Goal: Navigation & Orientation: Find specific page/section

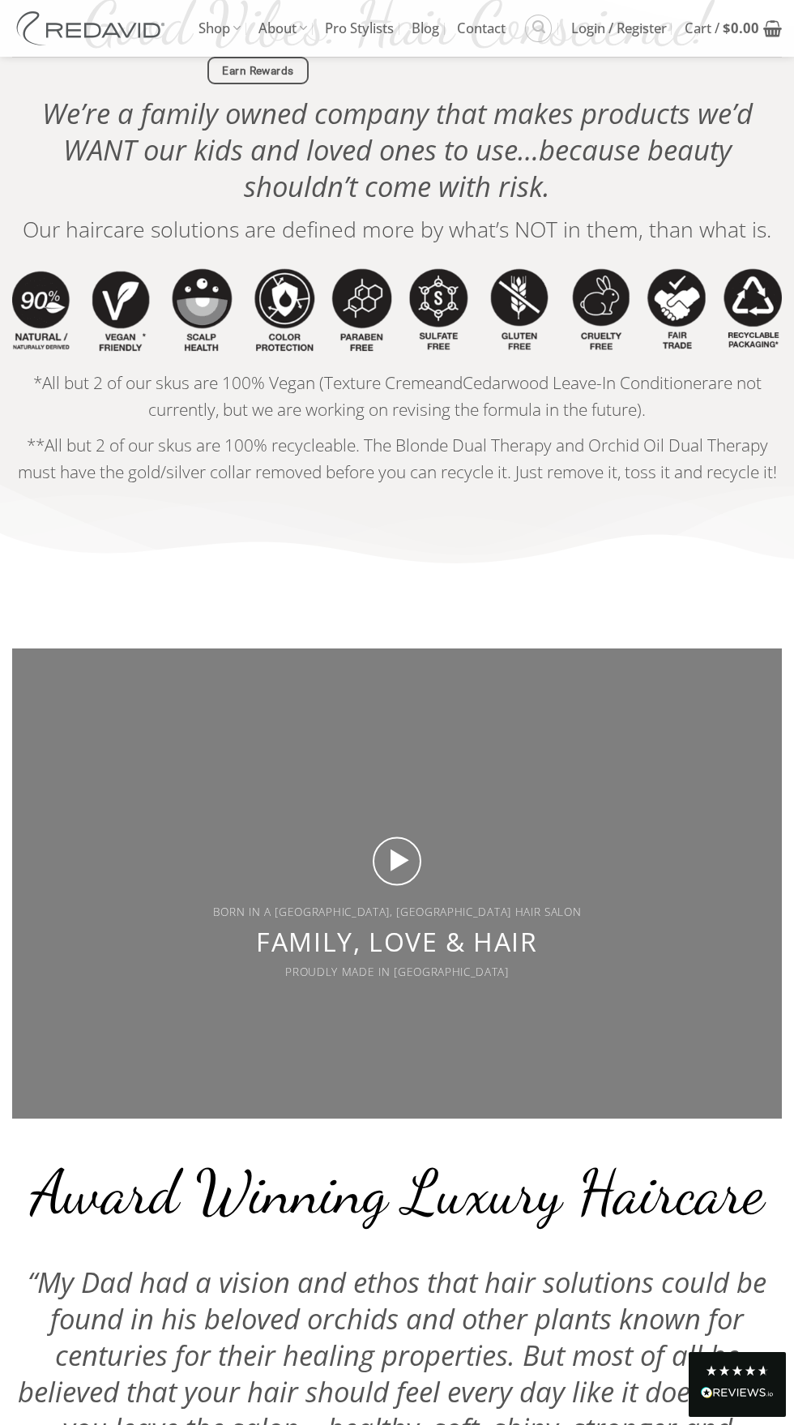
scroll to position [3734, 0]
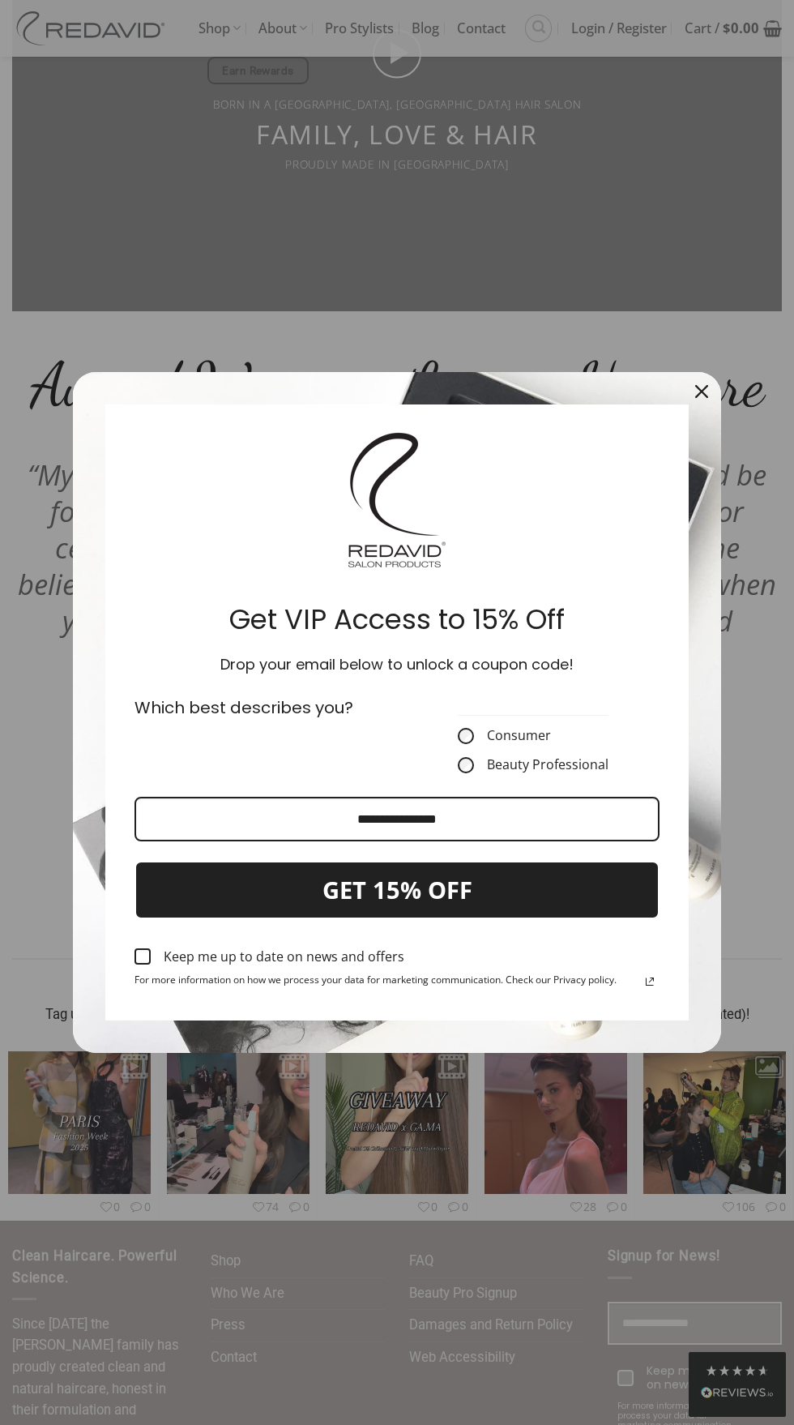
click at [701, 398] on icon "close icon" at bounding box center [702, 391] width 13 height 13
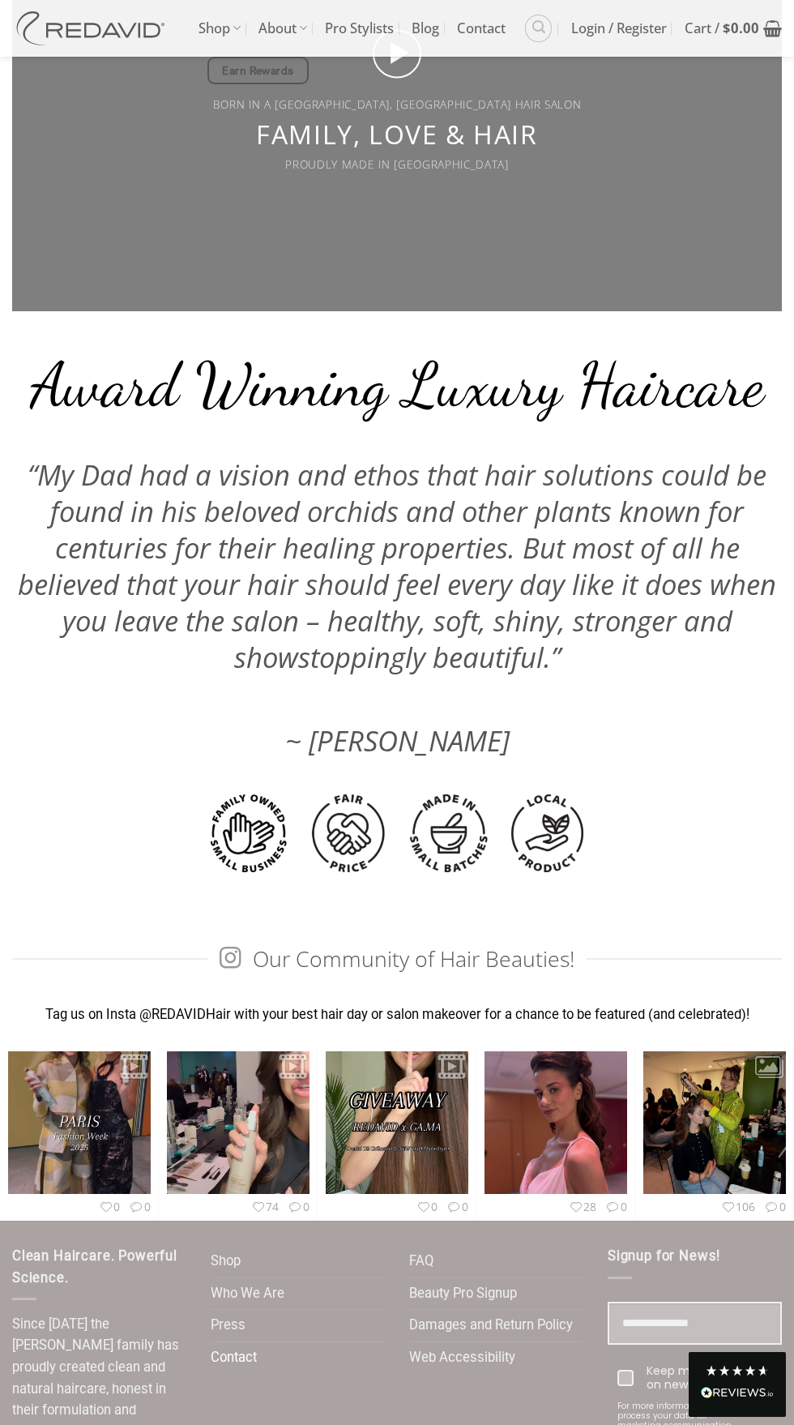
click at [238, 1342] on link "Contact" at bounding box center [234, 1358] width 46 height 32
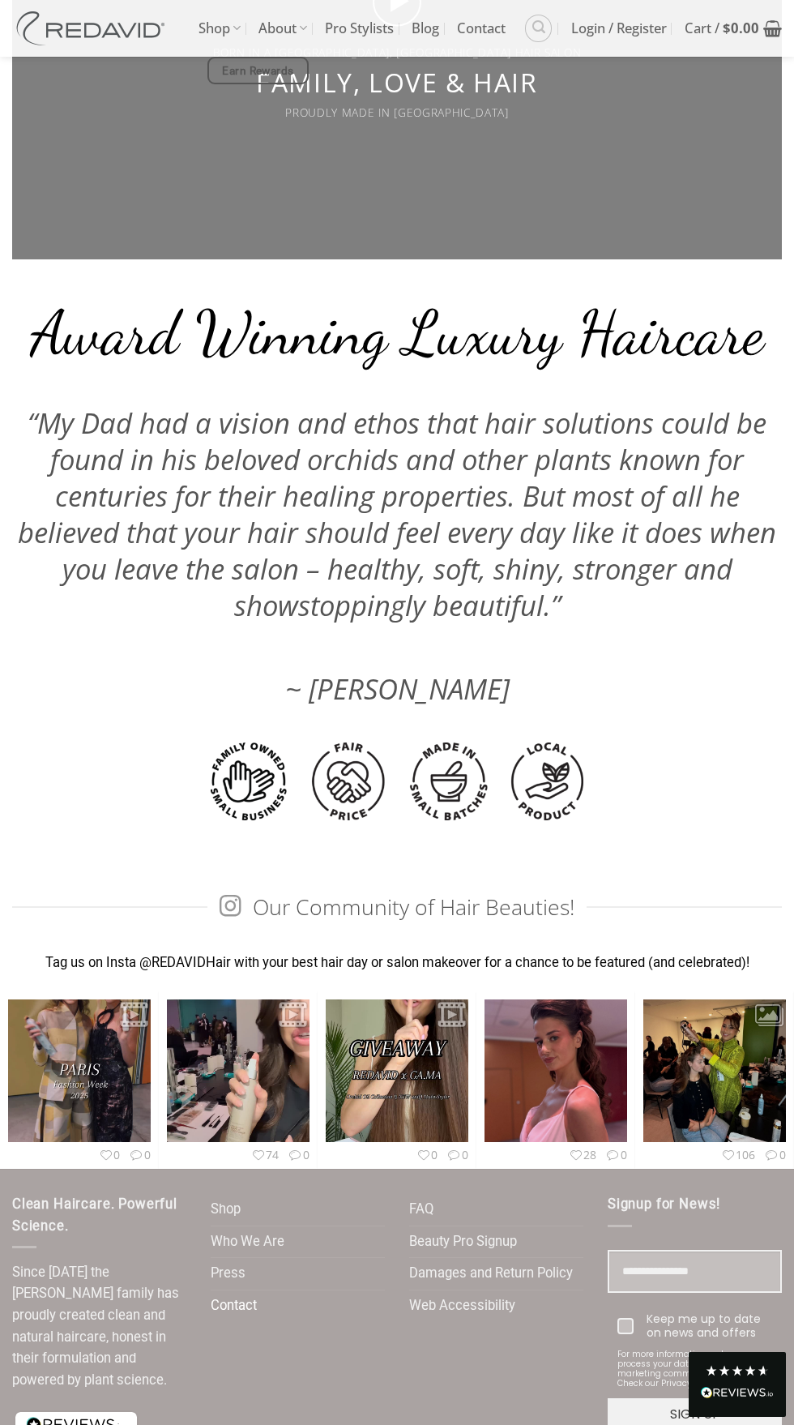
scroll to position [3858, 0]
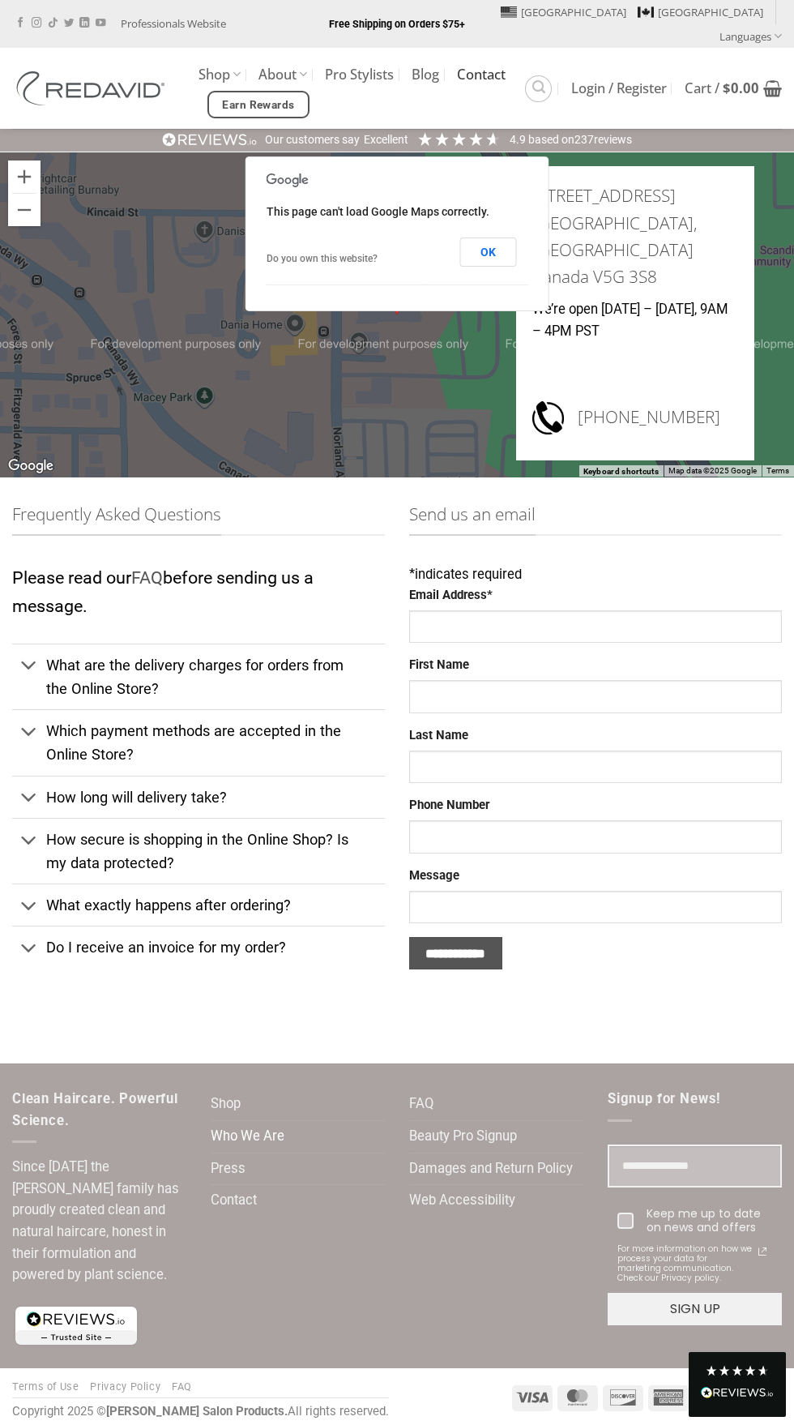
click at [265, 1121] on link "Who We Are" at bounding box center [248, 1137] width 74 height 32
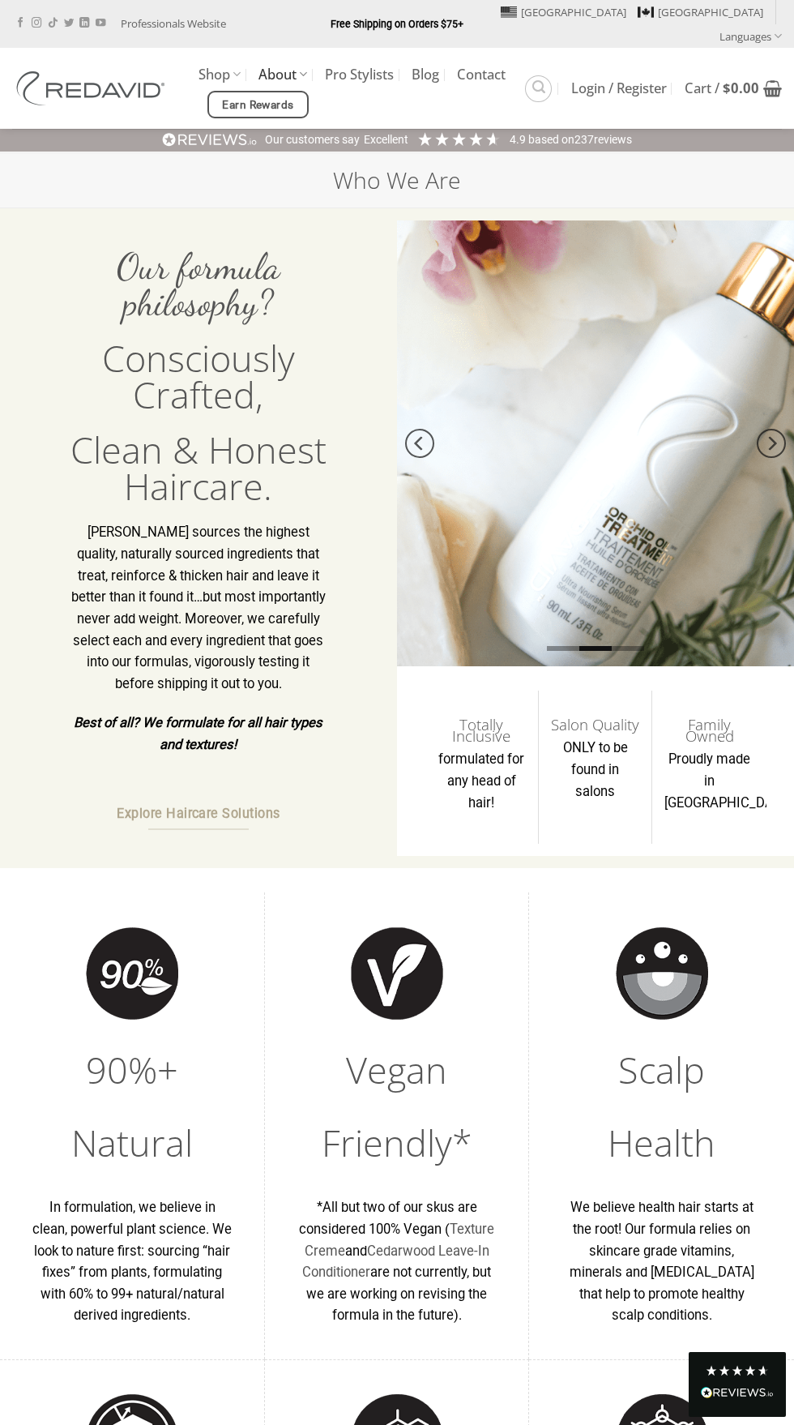
click at [259, 58] on link "About" at bounding box center [283, 74] width 49 height 32
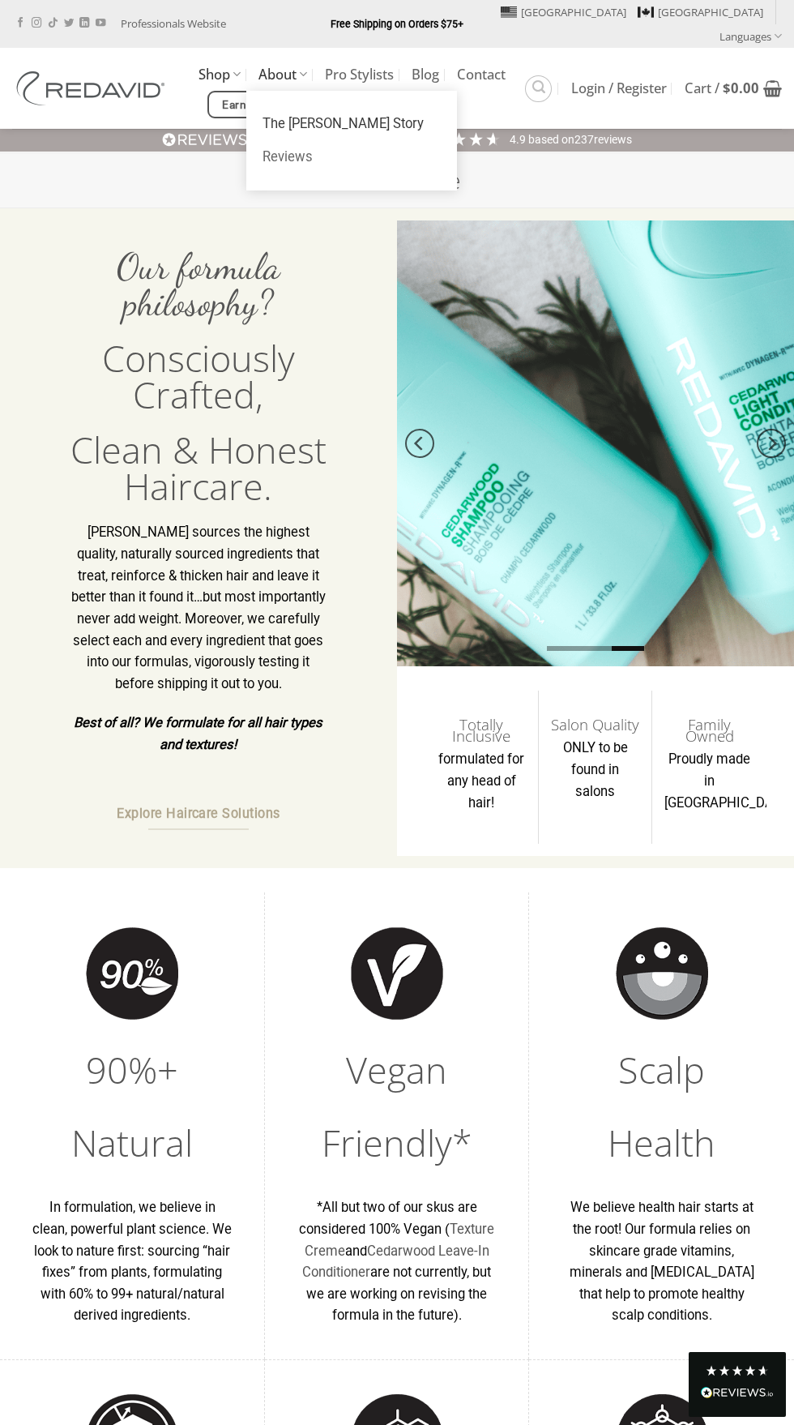
click at [204, 61] on link "Shop" at bounding box center [220, 74] width 42 height 32
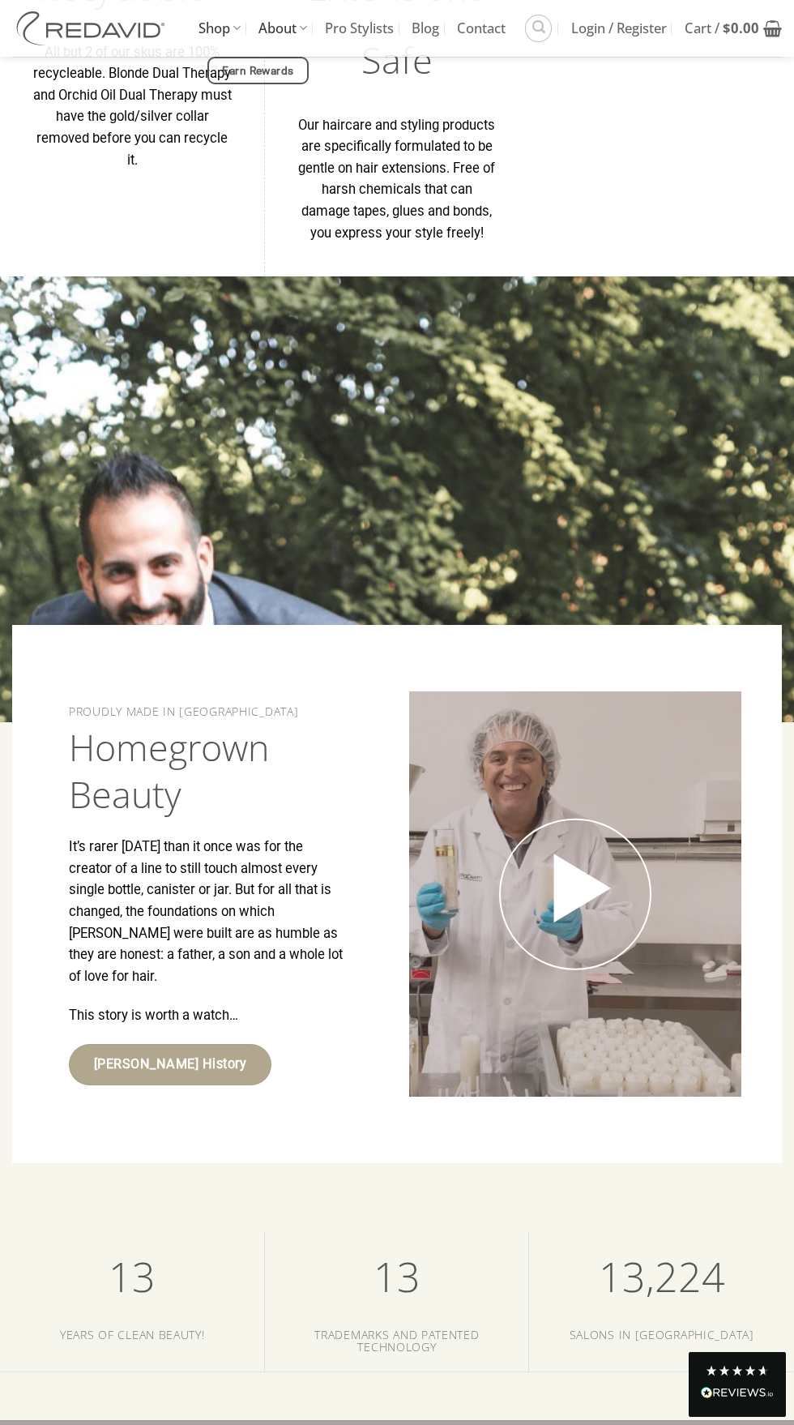
scroll to position [2651, 0]
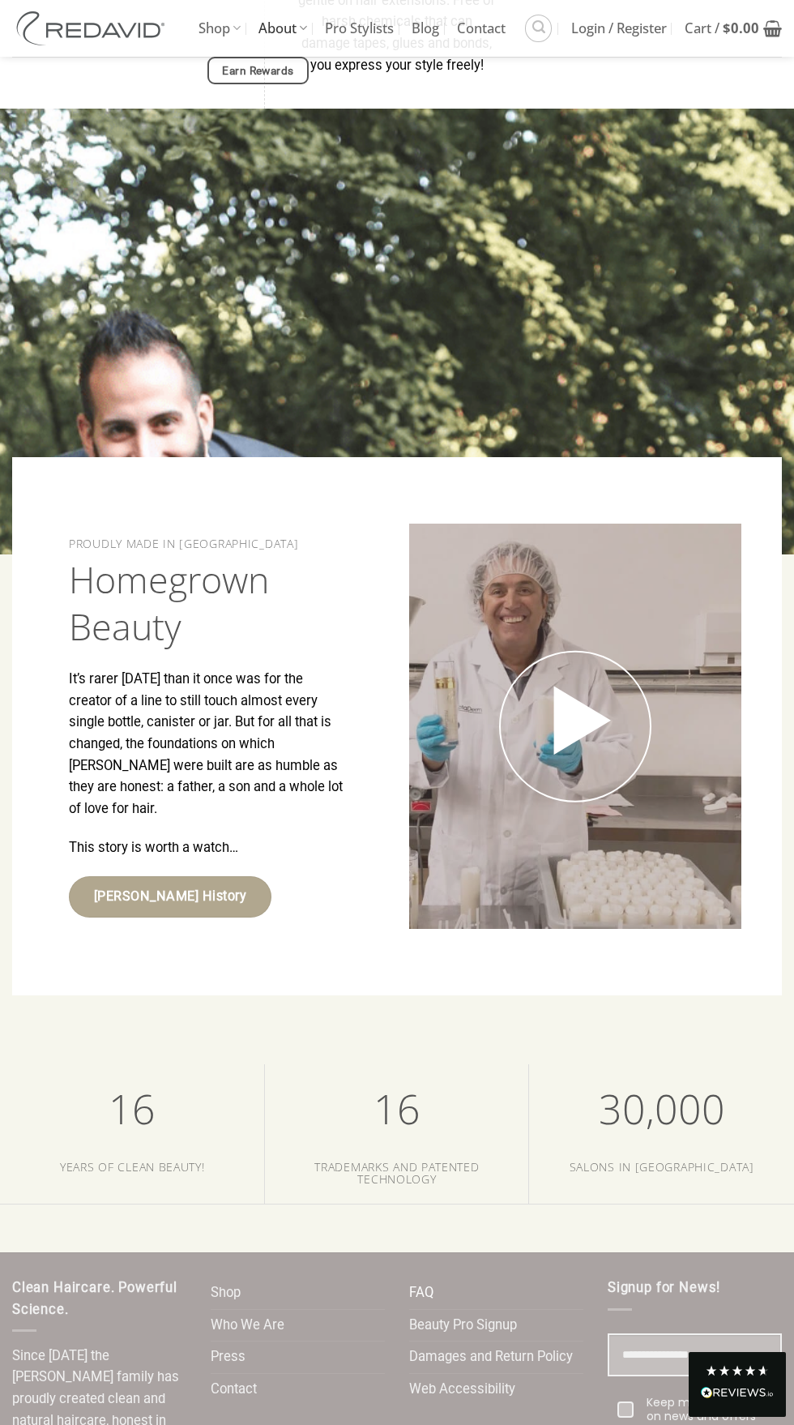
click at [430, 1278] on link "FAQ" at bounding box center [421, 1294] width 24 height 32
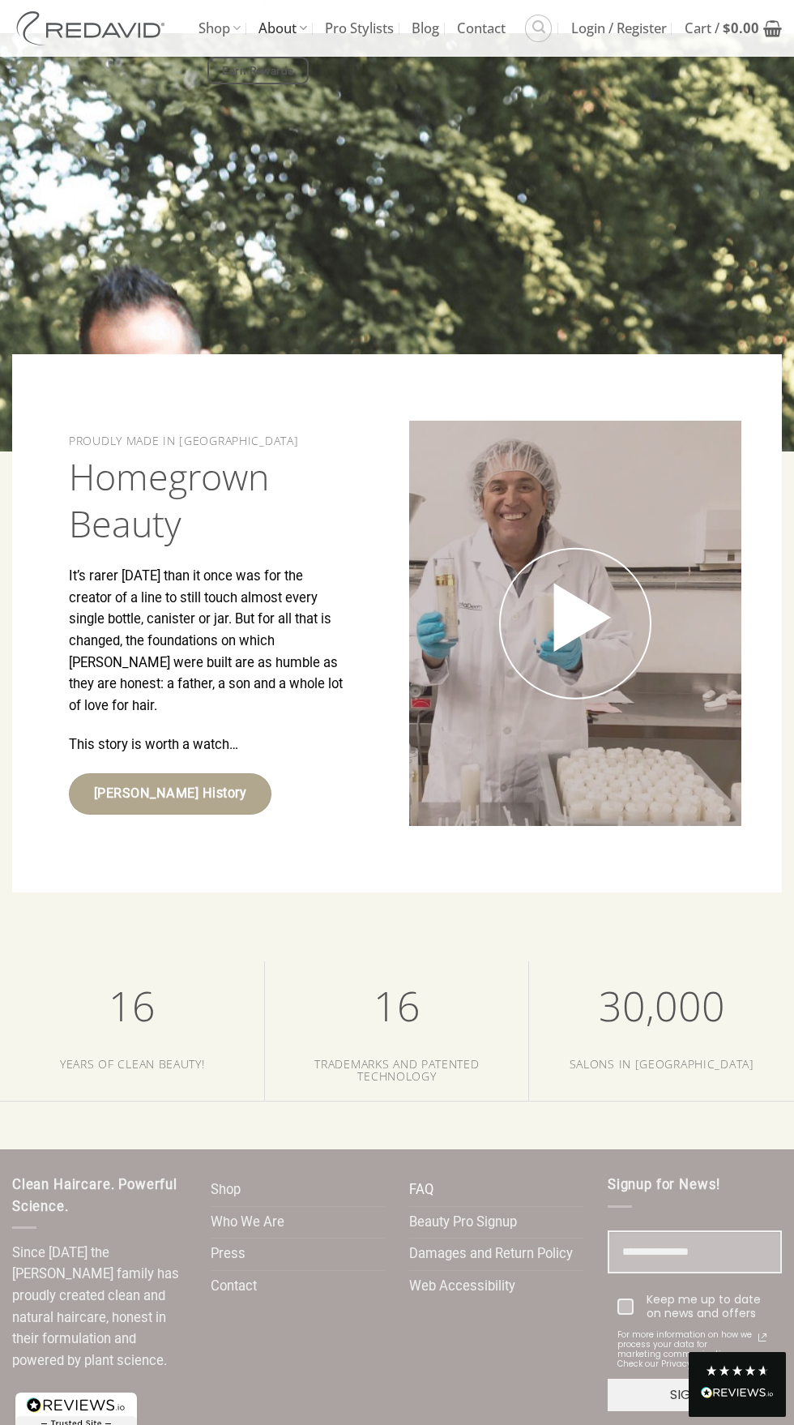
scroll to position [2769, 0]
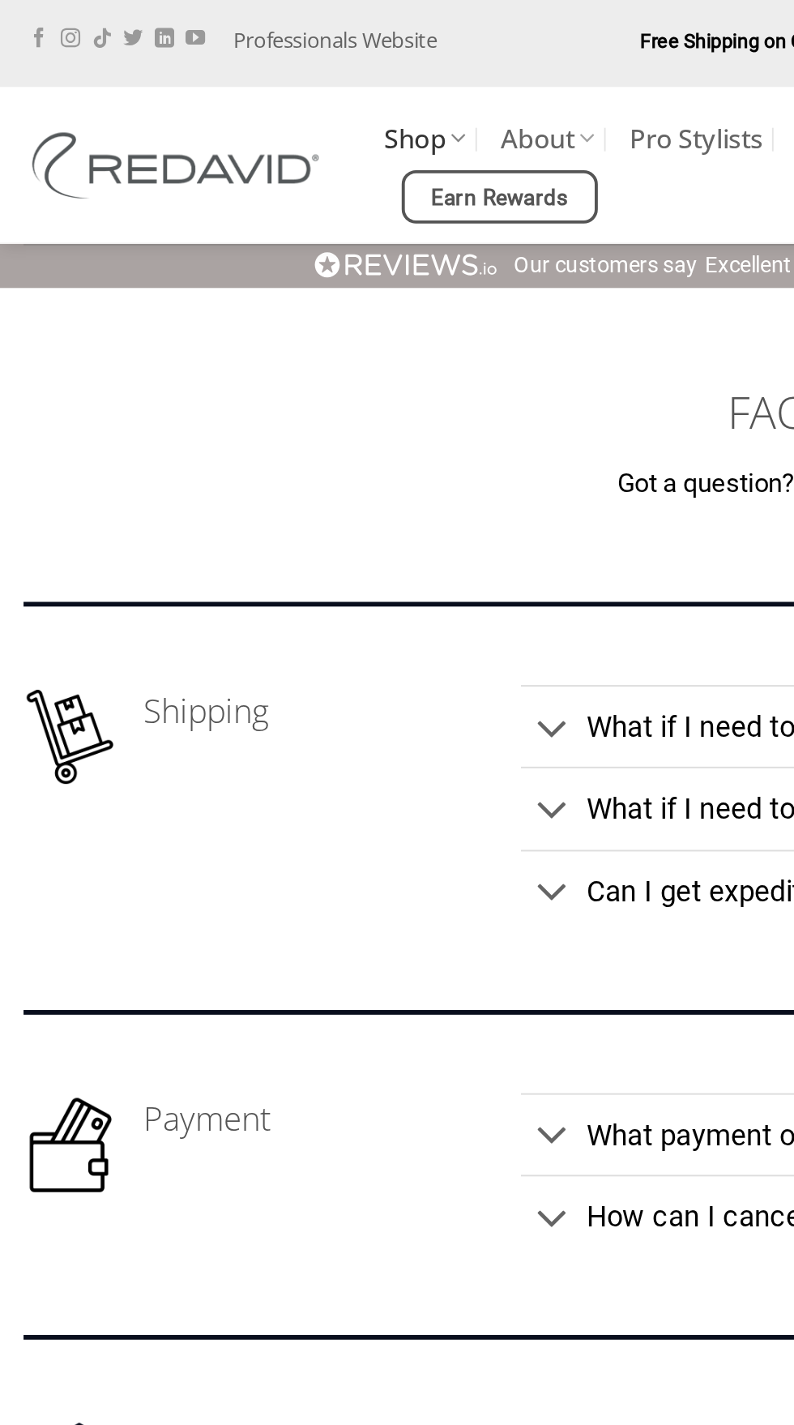
click at [228, 58] on link "Shop" at bounding box center [220, 74] width 42 height 32
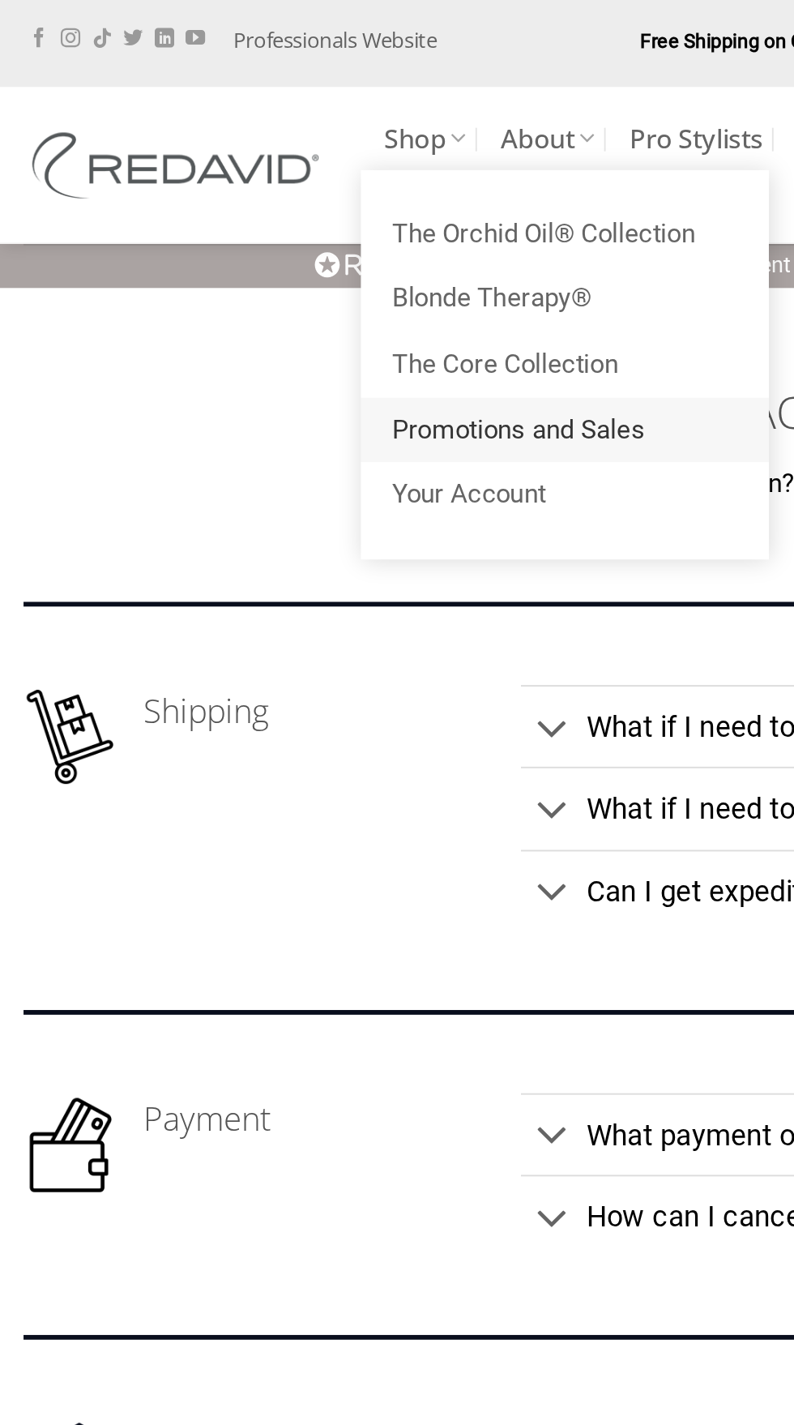
click at [328, 208] on link "Promotions and Sales" at bounding box center [291, 225] width 211 height 34
